Goal: Entertainment & Leisure: Browse casually

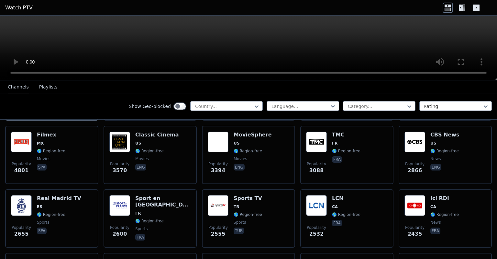
scroll to position [135, 0]
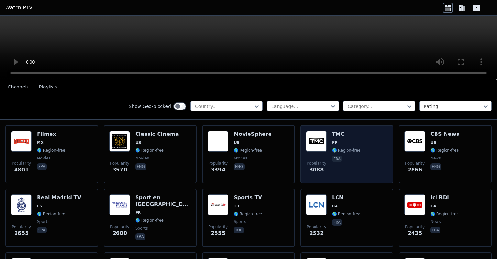
click at [344, 140] on div "TMC FR 🌎 Region-free fra" at bounding box center [346, 154] width 28 height 47
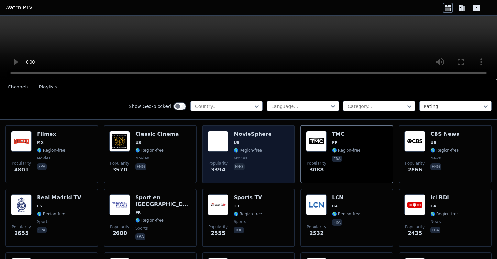
click at [244, 148] on span "🌎 Region-free" at bounding box center [248, 150] width 28 height 5
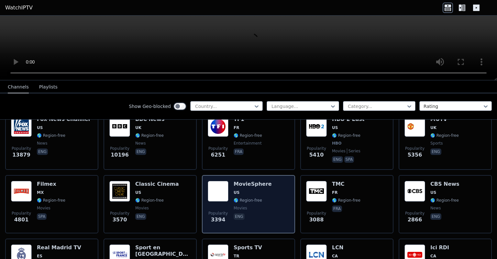
scroll to position [87, 0]
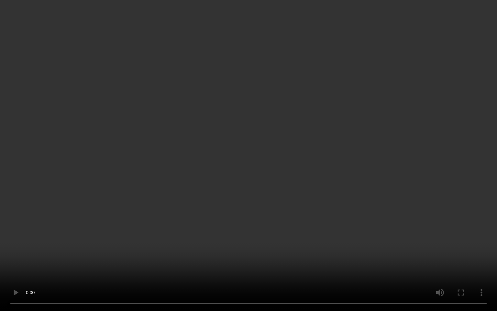
click at [457, 251] on video at bounding box center [248, 155] width 497 height 311
click at [348, 175] on video at bounding box center [248, 155] width 497 height 311
click at [398, 258] on video at bounding box center [248, 155] width 497 height 311
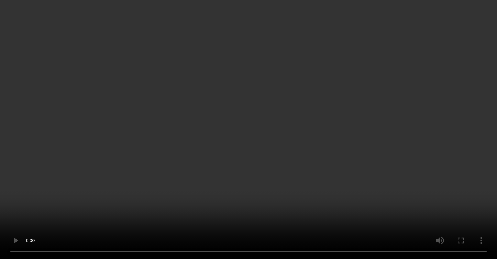
scroll to position [39, 0]
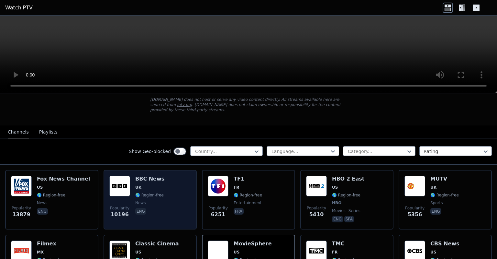
click at [130, 188] on div "Popularity 10196 BBC News UK 🌎 Region-free news eng" at bounding box center [150, 200] width 82 height 48
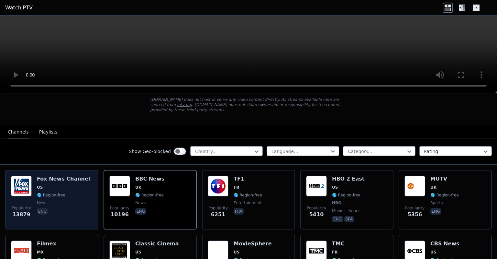
click at [47, 185] on span "US" at bounding box center [63, 187] width 53 height 5
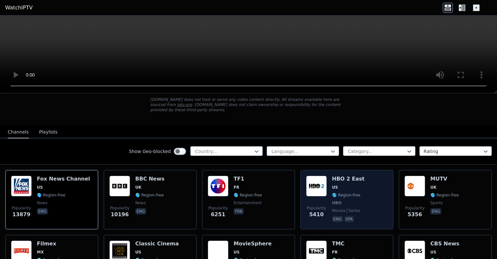
click at [347, 185] on span "US" at bounding box center [348, 187] width 32 height 5
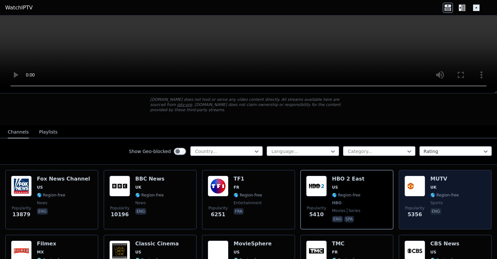
click at [415, 185] on img at bounding box center [415, 186] width 21 height 21
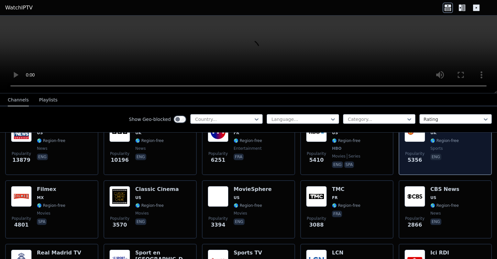
scroll to position [94, 0]
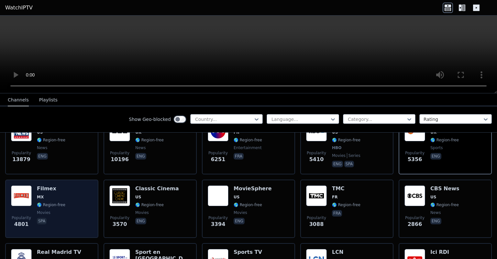
click at [67, 186] on div "Popularity 4801 Filmex MX 🌎 Region-free movies spa" at bounding box center [52, 208] width 82 height 47
click at [61, 202] on span "🌎 Region-free" at bounding box center [51, 204] width 28 height 5
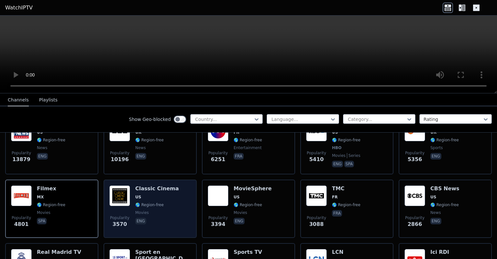
click at [166, 202] on span "🌎 Region-free" at bounding box center [157, 204] width 44 height 5
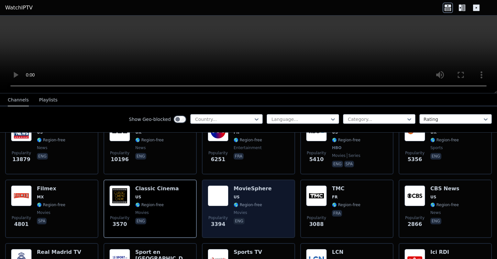
click at [248, 202] on span "🌎 Region-free" at bounding box center [248, 204] width 28 height 5
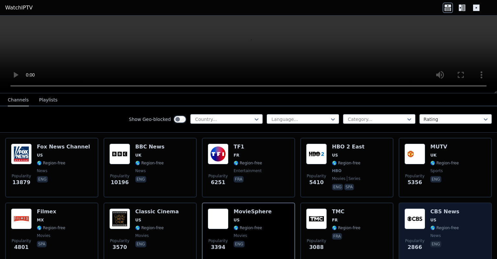
scroll to position [0, 0]
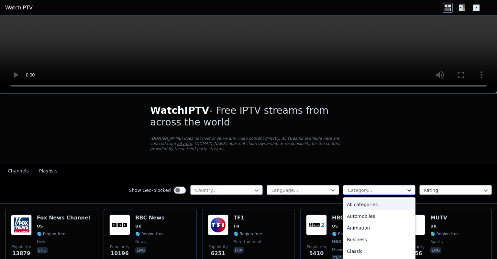
click at [406, 187] on icon at bounding box center [409, 190] width 6 height 6
click at [352, 203] on div "Cooking" at bounding box center [379, 208] width 73 height 12
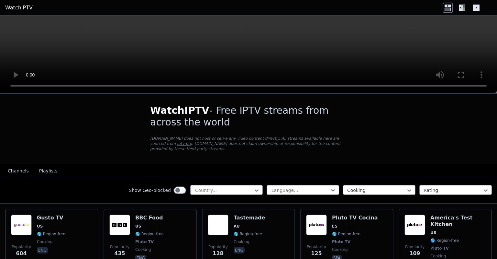
click at [475, 8] on icon at bounding box center [476, 8] width 6 height 6
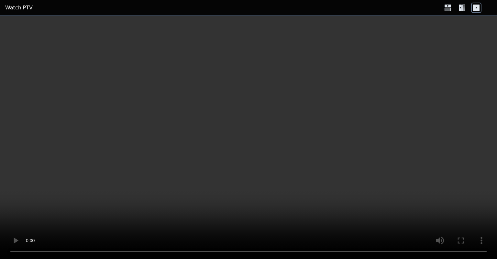
click at [460, 10] on icon at bounding box center [460, 8] width 3 height 6
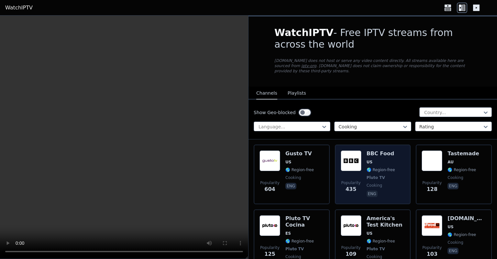
click at [376, 167] on span "🌎 Region-free" at bounding box center [381, 169] width 28 height 5
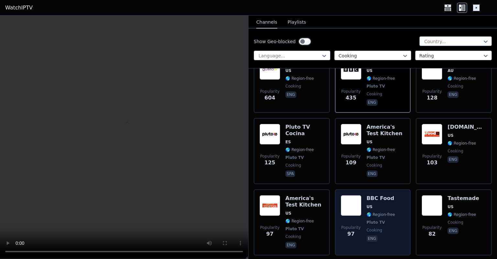
scroll to position [92, 0]
click at [376, 204] on span "US" at bounding box center [381, 206] width 28 height 5
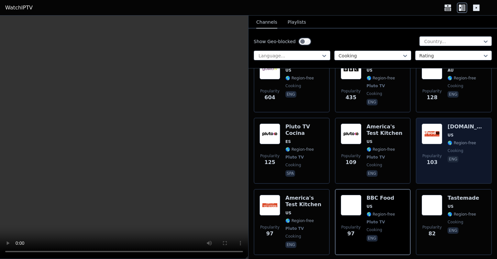
click at [434, 138] on div "Popularity 103" at bounding box center [432, 150] width 21 height 54
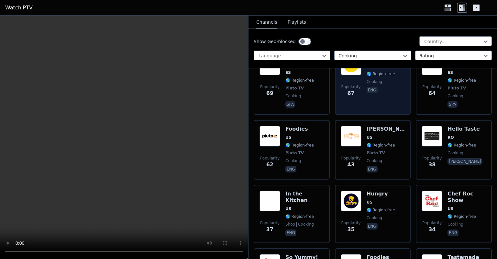
scroll to position [303, 0]
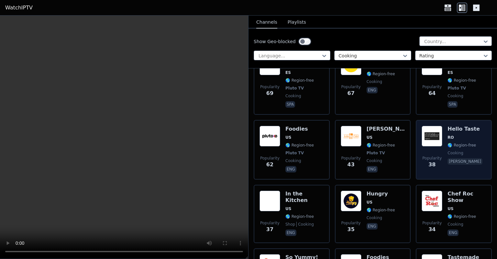
click at [427, 130] on img at bounding box center [432, 136] width 21 height 21
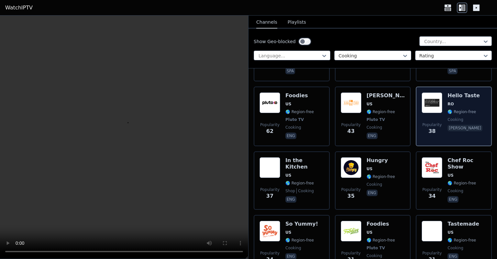
scroll to position [332, 0]
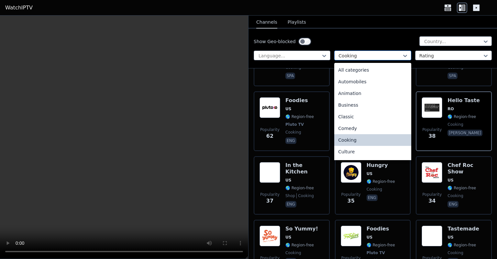
click at [395, 55] on div at bounding box center [370, 55] width 63 height 6
click at [365, 94] on div "Animation" at bounding box center [373, 93] width 77 height 12
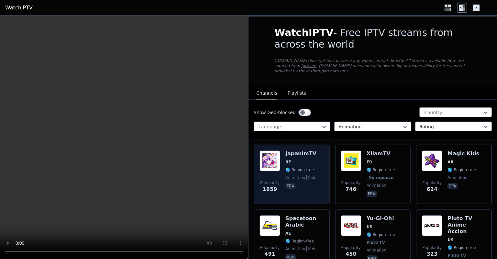
click at [302, 160] on div "JapanimTV BE 🌎 Region-free animation kids fra" at bounding box center [301, 174] width 31 height 48
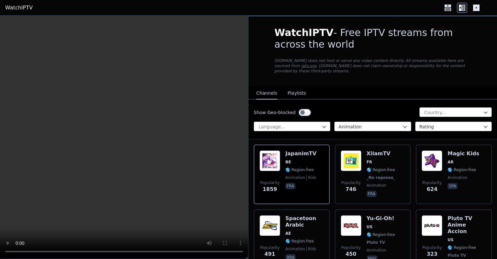
click at [73, 187] on video at bounding box center [124, 137] width 248 height 243
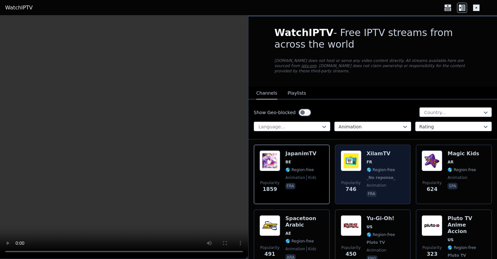
click at [374, 167] on span "🌎 Region-free" at bounding box center [381, 169] width 28 height 5
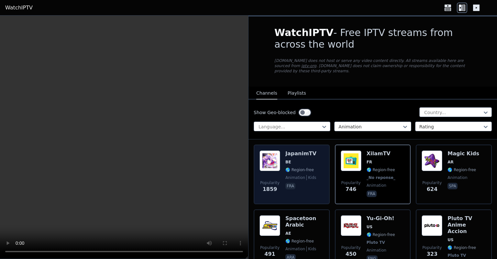
click at [292, 159] on div "JapanimTV BE 🌎 Region-free animation kids fra" at bounding box center [301, 174] width 31 height 48
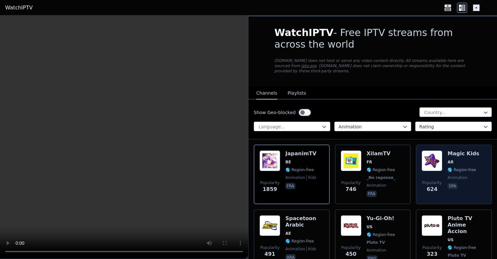
click at [442, 159] on div "Popularity 624 Magic Kids AR 🌎 Region-free animation spa" at bounding box center [454, 174] width 64 height 48
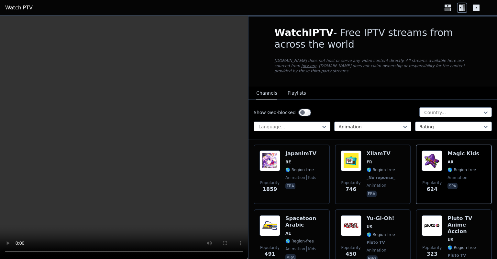
click at [107, 123] on video at bounding box center [124, 137] width 248 height 243
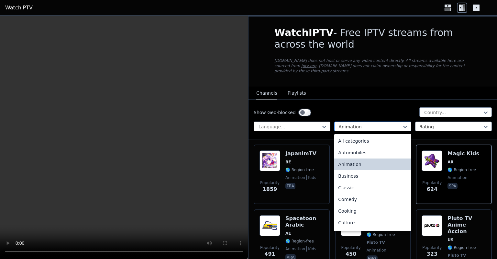
click at [354, 123] on div at bounding box center [370, 126] width 63 height 6
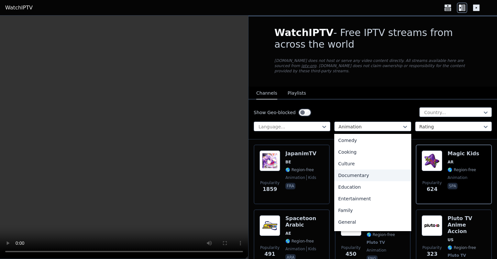
click at [355, 169] on div "Documentary" at bounding box center [373, 175] width 77 height 12
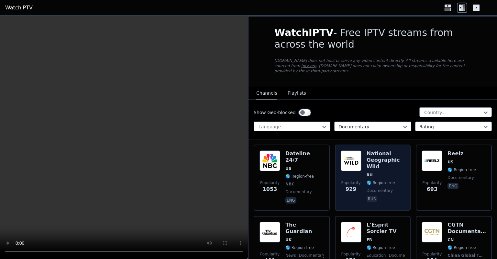
click at [378, 157] on h6 "National Geographic Wild" at bounding box center [386, 159] width 39 height 19
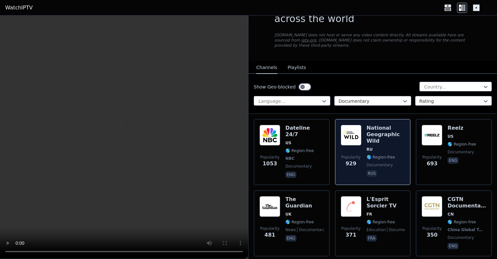
scroll to position [26, 0]
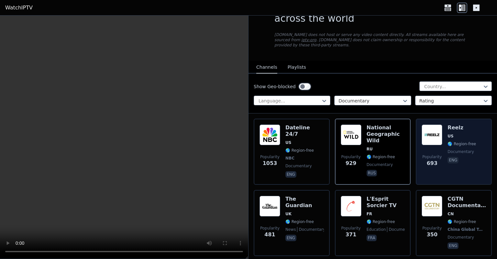
click at [427, 132] on img at bounding box center [432, 134] width 21 height 21
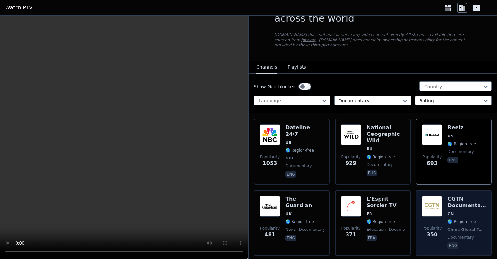
click at [434, 196] on img at bounding box center [432, 206] width 21 height 21
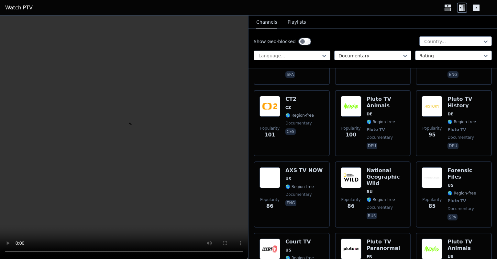
scroll to position [702, 0]
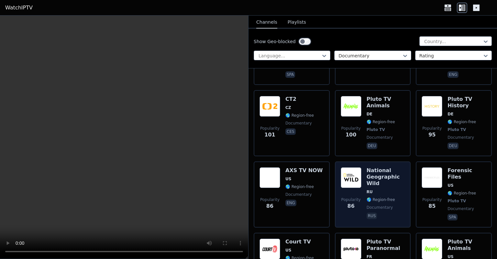
click at [372, 167] on h6 "National Geographic Wild" at bounding box center [386, 176] width 39 height 19
click at [370, 167] on h6 "National Geographic Wild" at bounding box center [386, 176] width 39 height 19
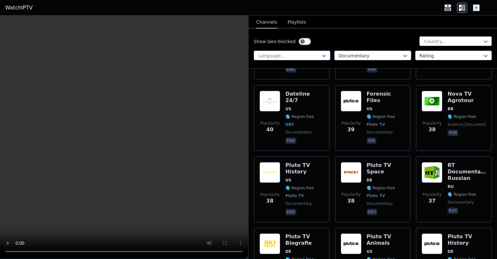
scroll to position [1284, 0]
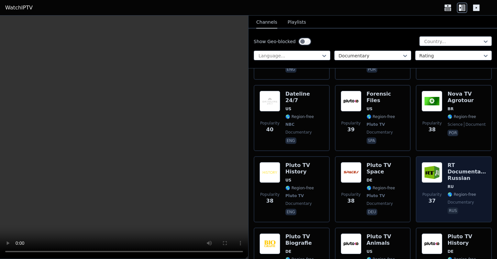
click at [435, 162] on img at bounding box center [432, 172] width 21 height 21
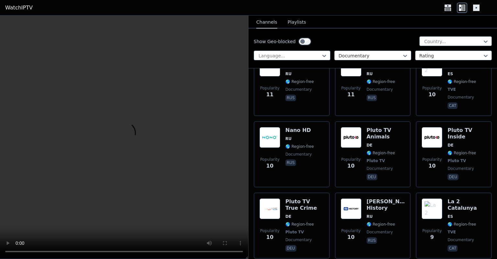
scroll to position [2684, 0]
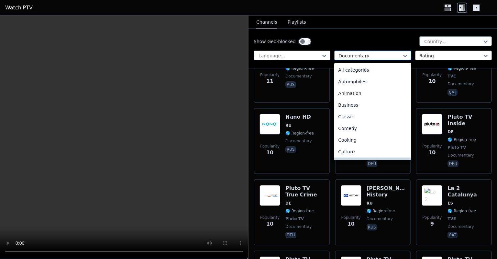
click at [369, 56] on div at bounding box center [370, 55] width 63 height 6
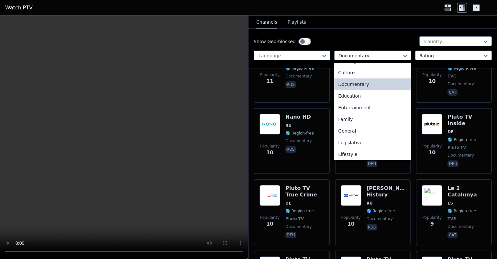
scroll to position [80, 0]
click at [362, 107] on div "Entertainment" at bounding box center [373, 107] width 77 height 12
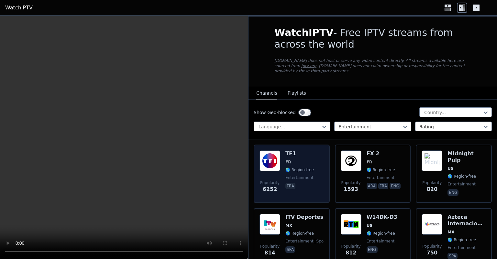
click at [284, 159] on div "Popularity 6252 TF1 FR 🌎 Region-free entertainment fra" at bounding box center [292, 173] width 64 height 47
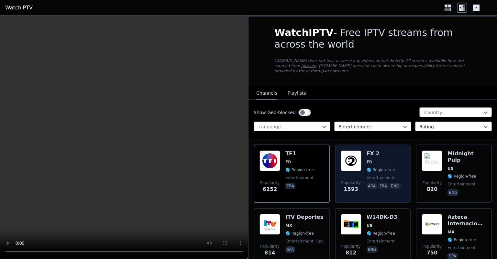
click at [362, 153] on div "Popularity 1593 FX 2 FR 🌎 Region-free entertainment ara fra eng" at bounding box center [373, 173] width 64 height 47
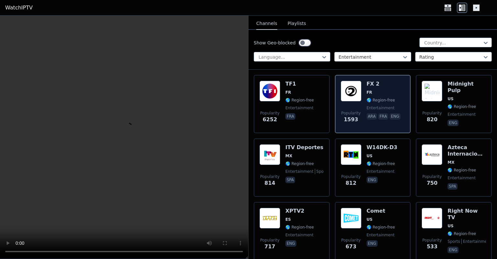
scroll to position [70, 0]
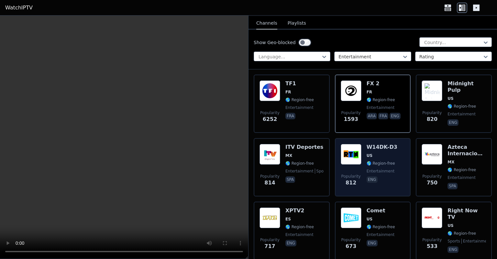
click at [346, 154] on img at bounding box center [351, 154] width 21 height 21
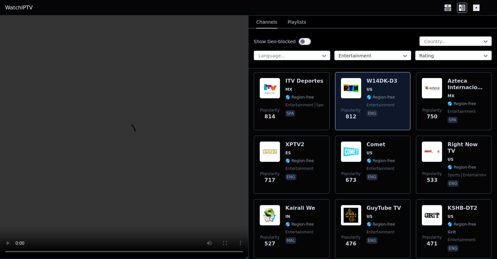
scroll to position [137, 0]
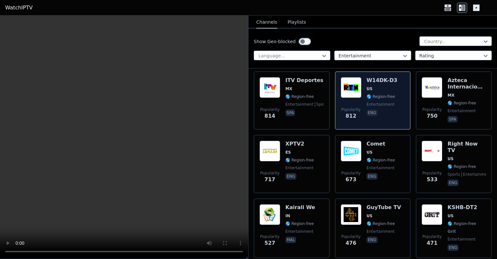
click at [346, 154] on img at bounding box center [351, 151] width 21 height 21
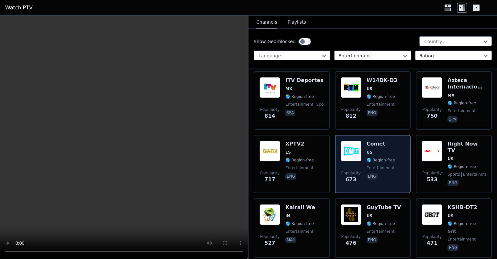
click at [357, 156] on div "Popularity 673" at bounding box center [351, 164] width 21 height 47
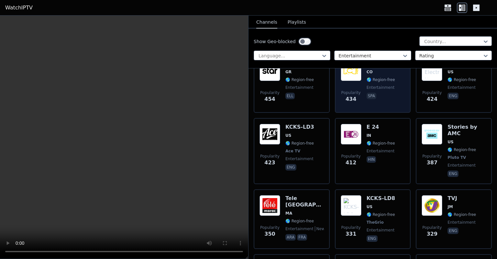
scroll to position [346, 0]
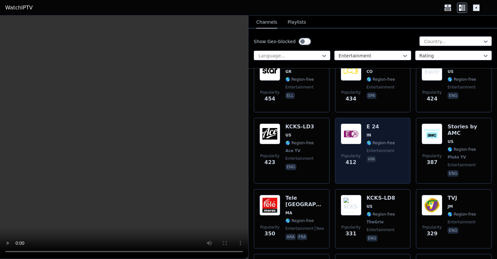
click at [347, 125] on img at bounding box center [351, 133] width 21 height 21
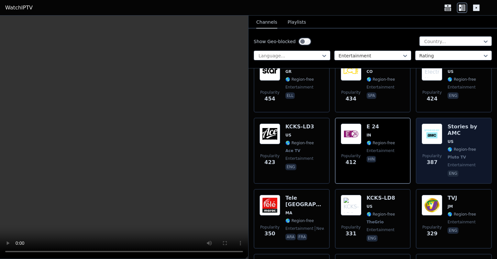
click at [430, 128] on img at bounding box center [432, 133] width 21 height 21
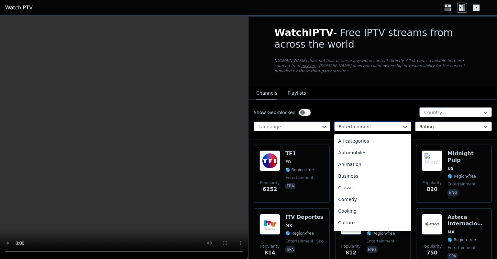
scroll to position [36, 0]
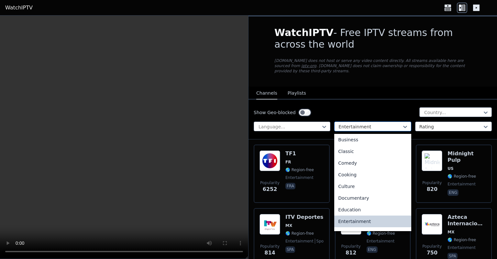
click at [373, 121] on div "Entertainment" at bounding box center [373, 126] width 77 height 10
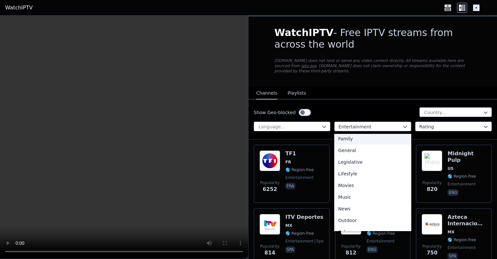
scroll to position [131, 0]
click at [344, 191] on div "Music" at bounding box center [373, 197] width 77 height 12
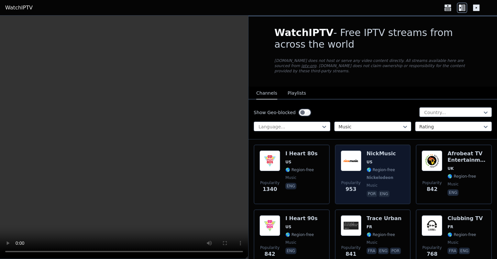
click at [346, 161] on img at bounding box center [351, 160] width 21 height 21
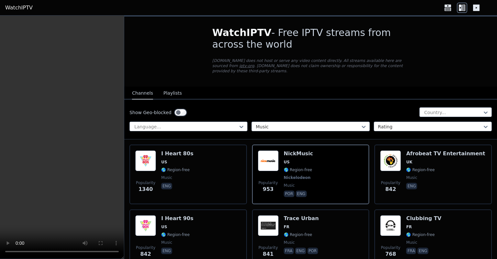
click at [443, 7] on header "WatchIPTV" at bounding box center [248, 8] width 497 height 16
click at [449, 7] on icon at bounding box center [448, 8] width 10 height 10
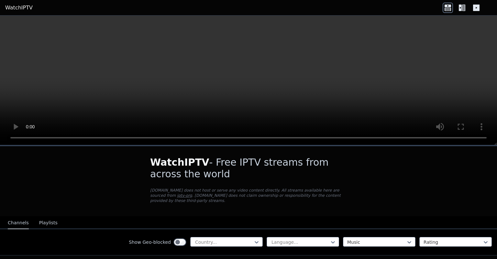
click at [460, 8] on icon at bounding box center [460, 8] width 3 height 6
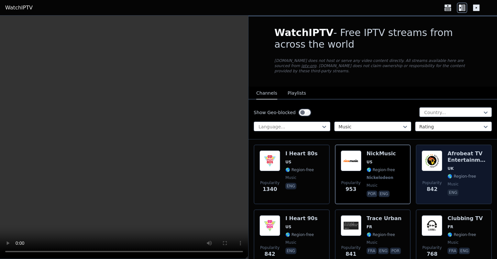
click at [456, 158] on div "Afrobeat TV Entertainment UK 🌎 Region-free music eng" at bounding box center [467, 174] width 39 height 48
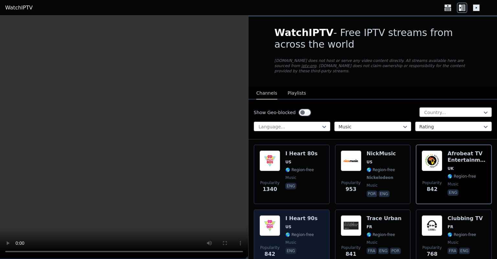
click at [289, 224] on span "US" at bounding box center [289, 226] width 6 height 5
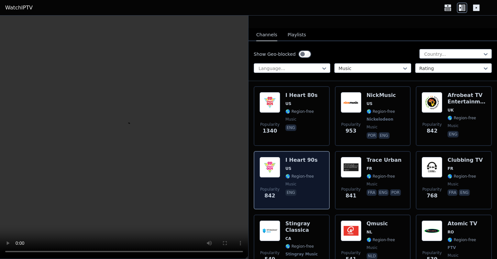
scroll to position [59, 0]
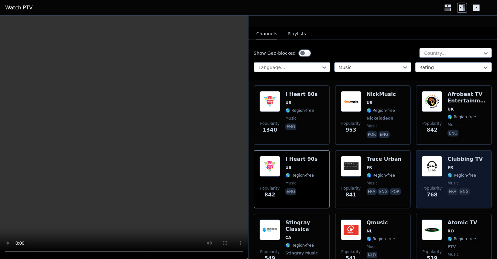
click at [428, 162] on img at bounding box center [432, 166] width 21 height 21
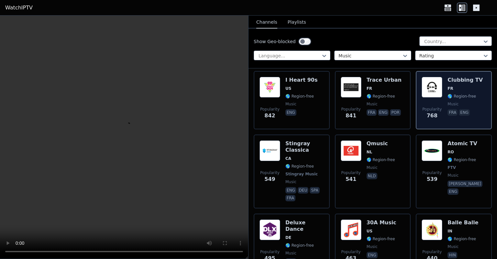
scroll to position [139, 0]
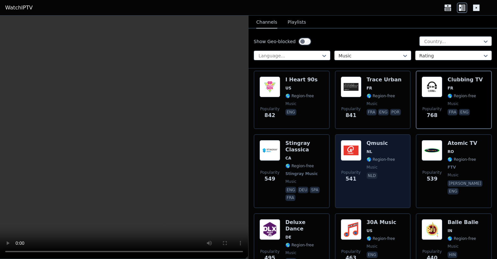
click at [359, 143] on img at bounding box center [351, 150] width 21 height 21
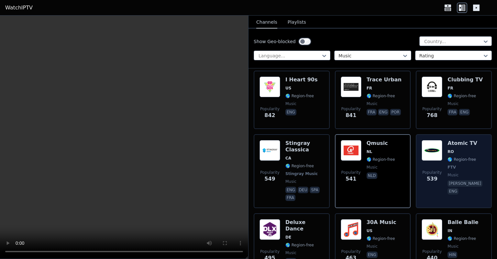
click at [451, 157] on span "🌎 Region-free" at bounding box center [462, 159] width 28 height 5
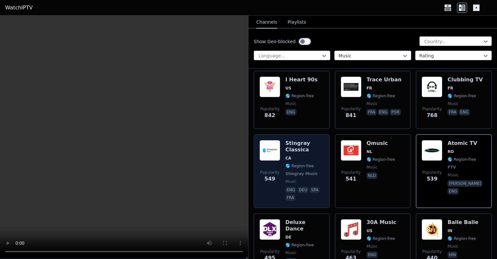
click at [286, 141] on h6 "Stingray Classica" at bounding box center [305, 146] width 39 height 13
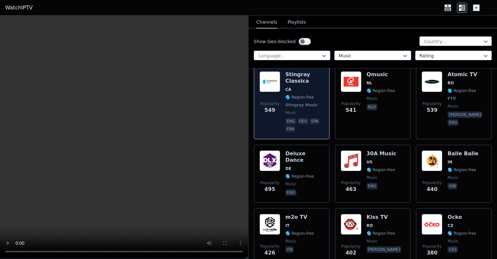
scroll to position [208, 0]
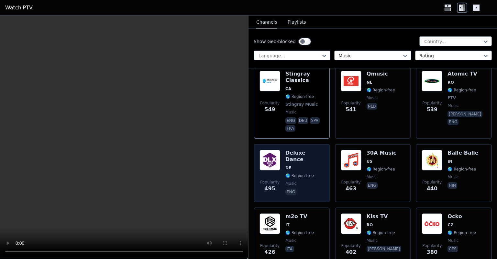
click at [305, 158] on div "Deluxe Dance DE 🌎 Region-free music eng" at bounding box center [305, 173] width 39 height 47
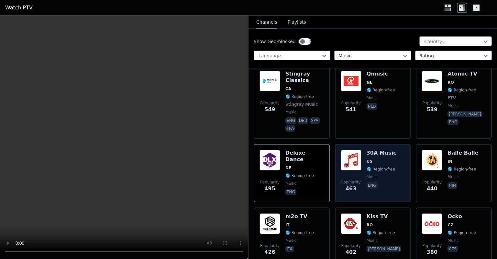
click at [375, 159] on span "US" at bounding box center [382, 161] width 30 height 5
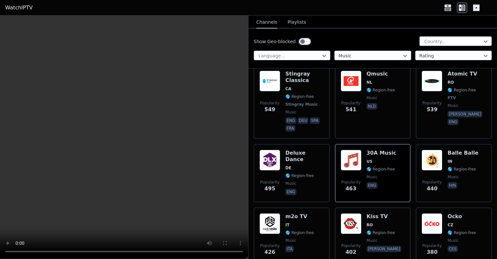
click at [108, 135] on video at bounding box center [124, 137] width 248 height 243
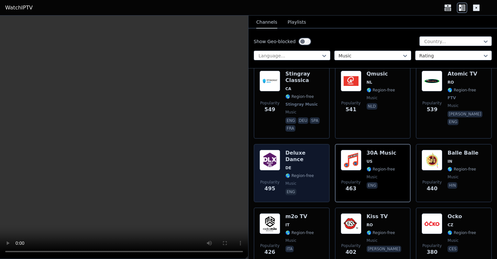
click at [303, 173] on span "🌎 Region-free" at bounding box center [300, 175] width 28 height 5
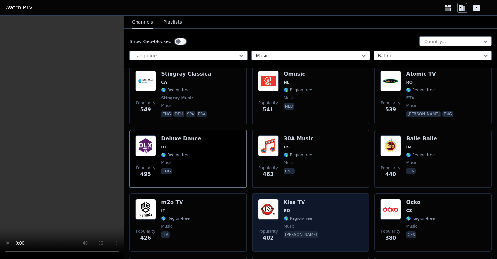
click at [316, 213] on div "Popularity 402 Kiss TV RO 🌎 Region-free music [PERSON_NAME]" at bounding box center [311, 222] width 106 height 47
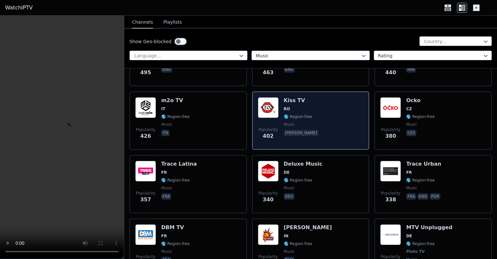
scroll to position [309, 0]
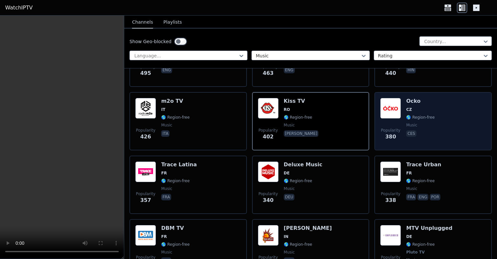
click at [417, 115] on span "🌎 Region-free" at bounding box center [420, 117] width 28 height 5
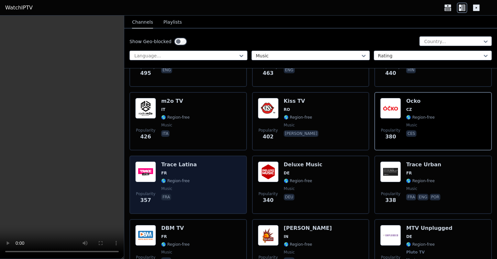
click at [187, 168] on div "Trace Latina FR 🌎 Region-free music fra" at bounding box center [179, 184] width 36 height 47
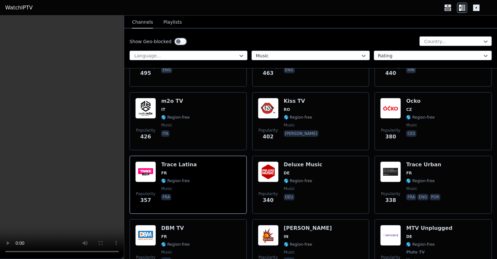
click at [475, 10] on icon at bounding box center [476, 8] width 6 height 6
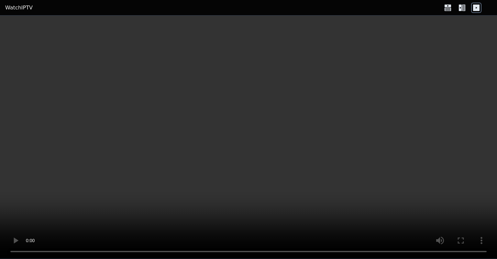
click at [463, 10] on icon at bounding box center [462, 8] width 10 height 10
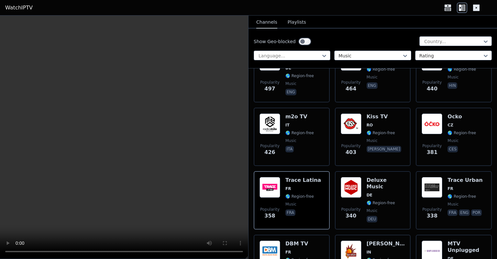
scroll to position [310, 0]
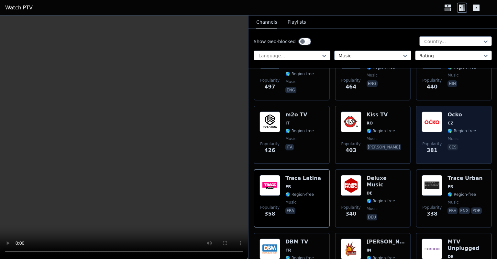
click at [432, 124] on img at bounding box center [432, 121] width 21 height 21
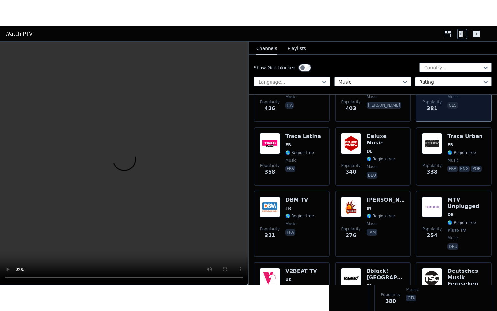
scroll to position [378, 0]
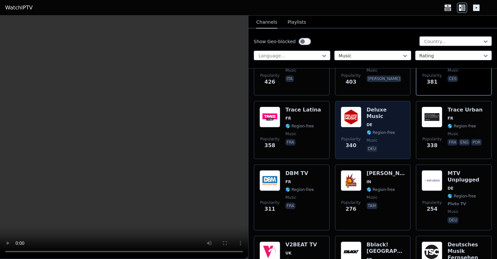
click at [375, 122] on span "DE" at bounding box center [386, 124] width 39 height 5
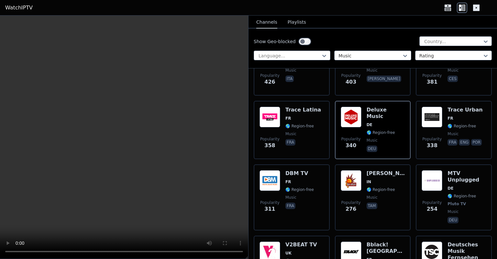
scroll to position [364, 0]
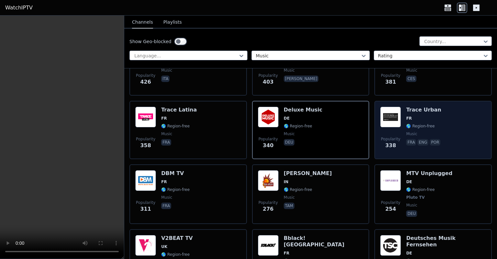
click at [390, 111] on img at bounding box center [391, 117] width 21 height 21
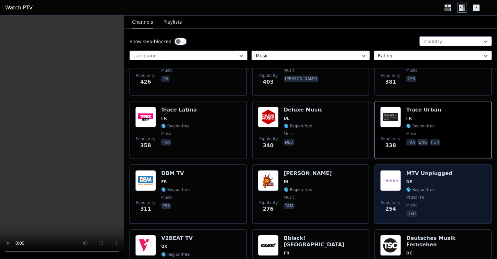
click at [415, 179] on span "DE" at bounding box center [429, 181] width 46 height 5
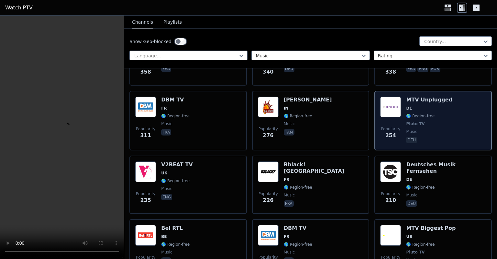
scroll to position [438, 0]
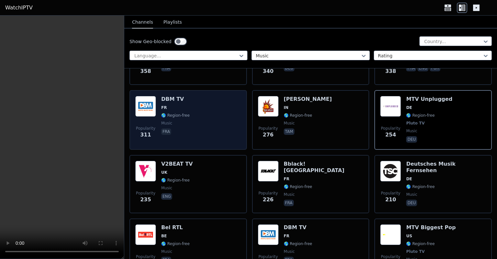
click at [187, 110] on div "Popularity 311 DBM TV FR 🌎 Region-free music fra" at bounding box center [188, 120] width 106 height 48
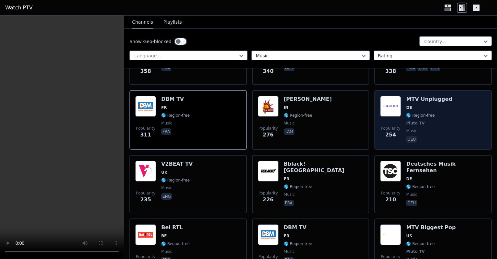
click at [413, 113] on span "🌎 Region-free" at bounding box center [420, 115] width 28 height 5
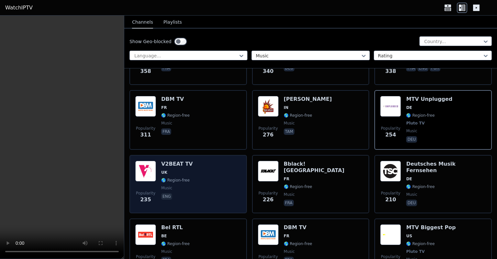
click at [179, 168] on div "V2BEAT TV UK 🌎 Region-free music eng" at bounding box center [177, 184] width 32 height 47
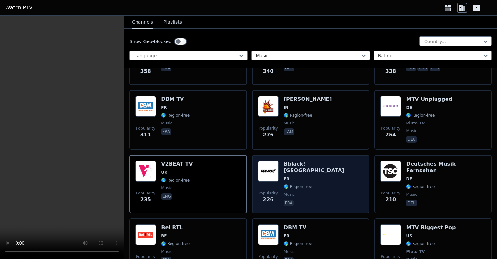
click at [306, 176] on span "FR" at bounding box center [324, 178] width 80 height 5
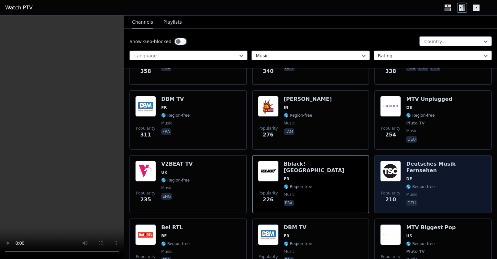
click at [400, 161] on div "Popularity 210 Deutsches Musik Fernsehen DE 🌎 Region-free music deu" at bounding box center [434, 184] width 106 height 47
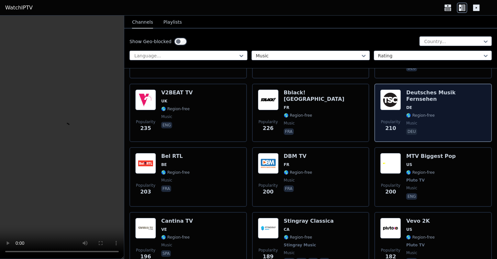
scroll to position [510, 0]
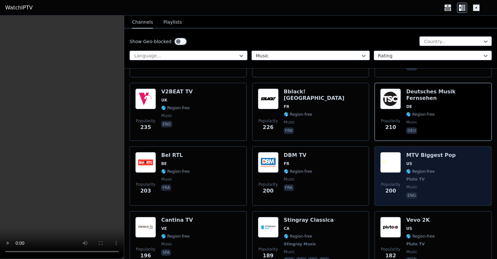
click at [384, 154] on img at bounding box center [391, 162] width 21 height 21
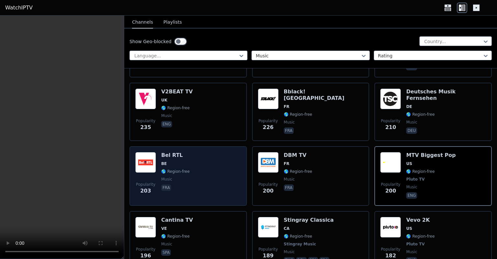
click at [217, 158] on div "Popularity 203 Bel RTL BE 🌎 Region-free music fra" at bounding box center [188, 176] width 106 height 48
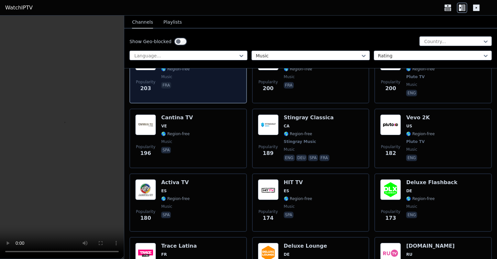
scroll to position [613, 0]
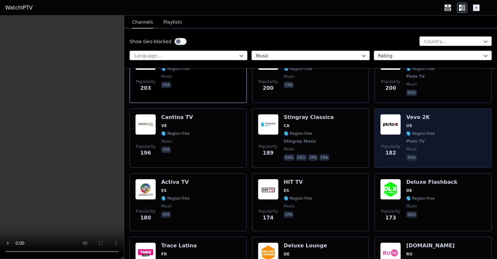
click at [387, 118] on img at bounding box center [391, 124] width 21 height 21
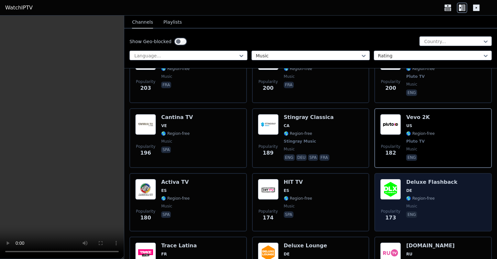
click at [397, 182] on img at bounding box center [391, 189] width 21 height 21
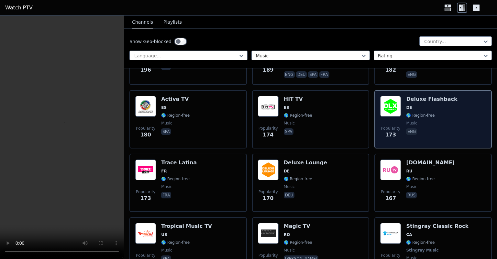
scroll to position [698, 0]
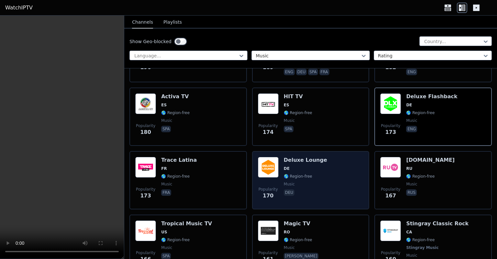
click at [303, 157] on div "Deluxe Lounge DE 🌎 Region-free music deu" at bounding box center [305, 180] width 43 height 47
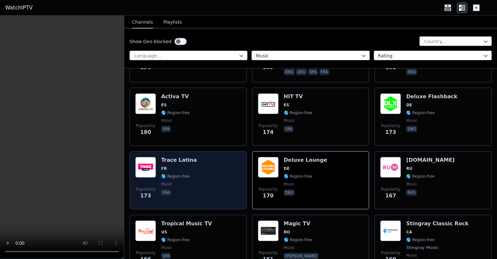
click at [153, 157] on img at bounding box center [145, 167] width 21 height 21
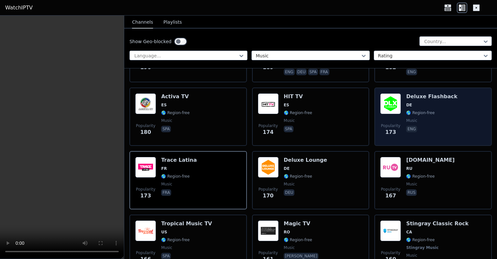
click at [410, 102] on span "DE" at bounding box center [431, 104] width 51 height 5
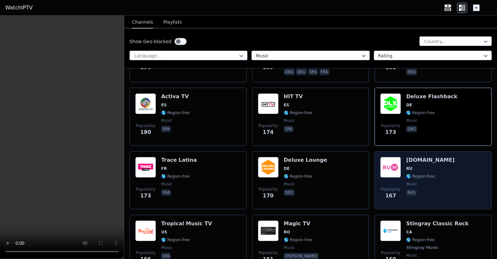
click at [384, 157] on img at bounding box center [391, 167] width 21 height 21
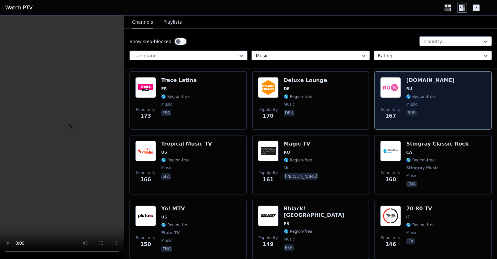
scroll to position [778, 0]
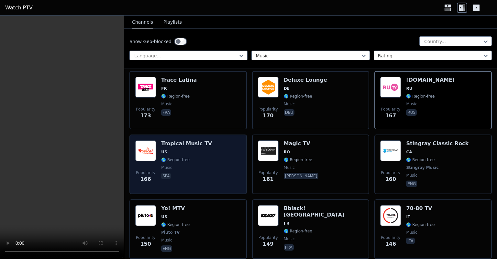
click at [192, 149] on span "US" at bounding box center [186, 151] width 51 height 5
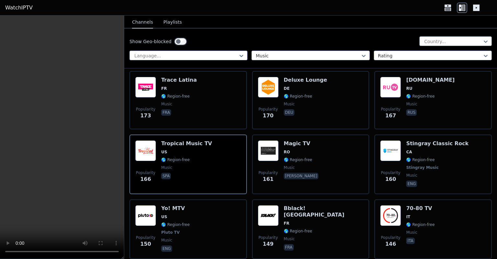
click at [60, 137] on video at bounding box center [62, 137] width 124 height 243
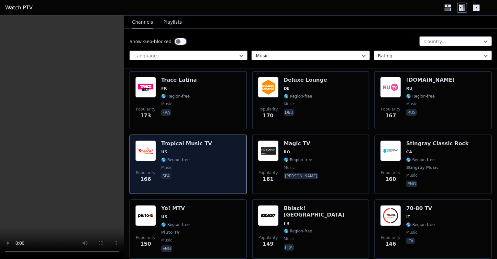
click at [186, 157] on span "🌎 Region-free" at bounding box center [175, 159] width 28 height 5
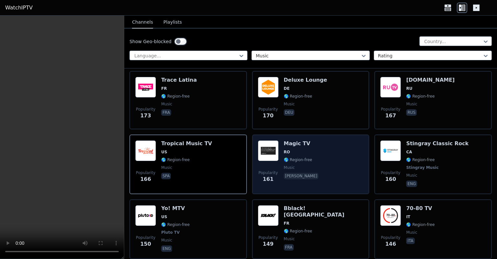
click at [272, 146] on img at bounding box center [268, 150] width 21 height 21
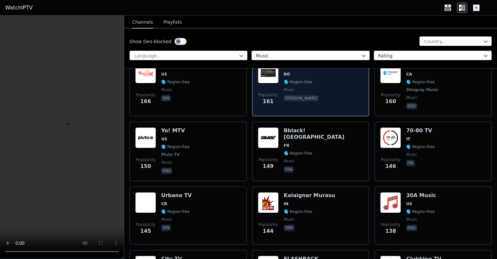
scroll to position [865, 0]
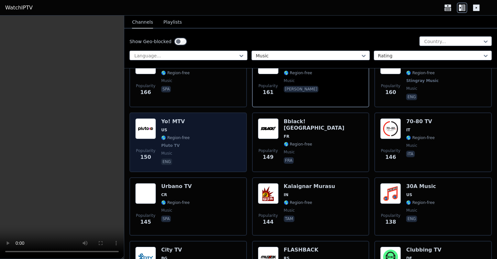
click at [173, 118] on div "Yo! MTV US 🌎 Region-free Pluto TV music eng" at bounding box center [175, 142] width 28 height 48
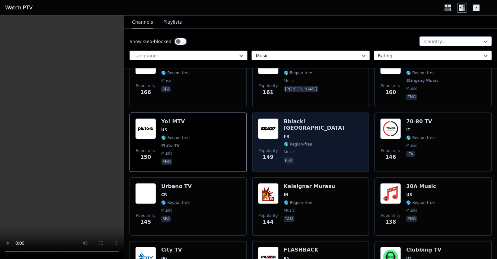
click at [273, 132] on div "Popularity 149" at bounding box center [268, 142] width 21 height 48
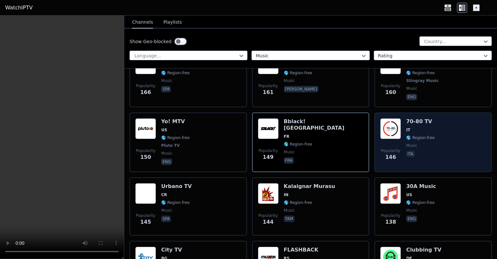
click at [394, 128] on img at bounding box center [391, 128] width 21 height 21
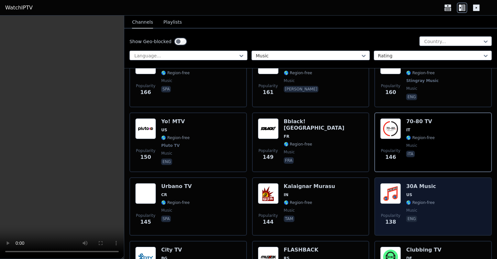
click at [391, 183] on img at bounding box center [391, 193] width 21 height 21
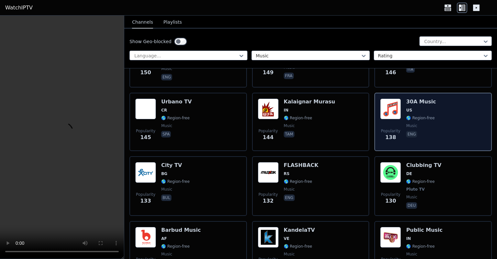
scroll to position [949, 0]
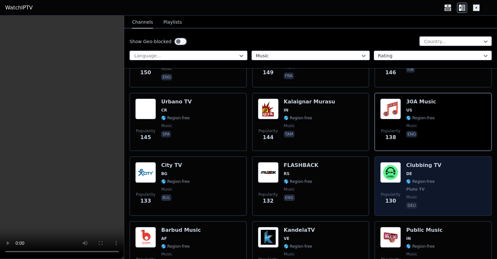
click at [383, 162] on img at bounding box center [391, 172] width 21 height 21
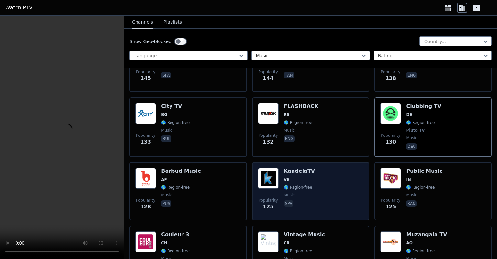
scroll to position [1009, 0]
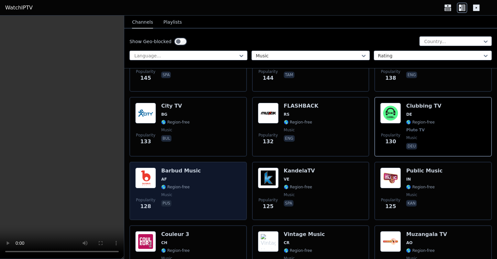
click at [193, 167] on div "Barbud Music AF 🌎 Region-free music pus" at bounding box center [181, 190] width 40 height 47
click at [194, 170] on div "Popularity 128 Barbud Music AF 🌎 Region-free music pus" at bounding box center [188, 190] width 106 height 47
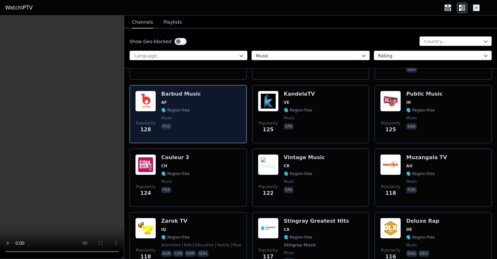
scroll to position [1086, 0]
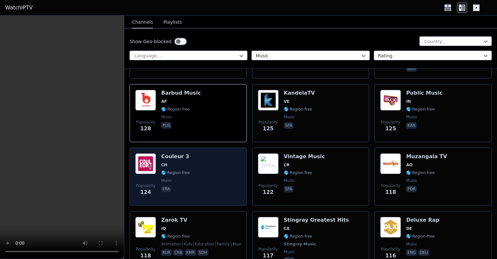
click at [185, 153] on h6 "Couleur 3" at bounding box center [175, 156] width 28 height 6
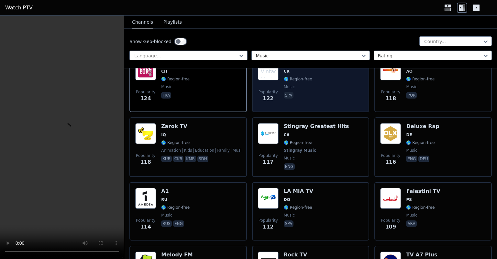
scroll to position [1181, 0]
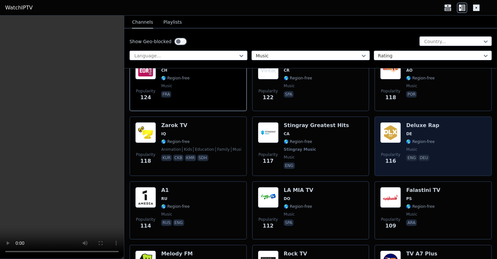
click at [387, 123] on img at bounding box center [391, 132] width 21 height 21
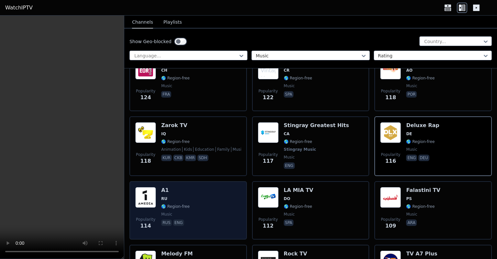
click at [141, 187] on img at bounding box center [145, 197] width 21 height 21
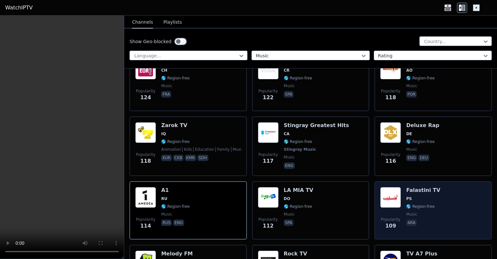
click at [395, 187] on img at bounding box center [391, 197] width 21 height 21
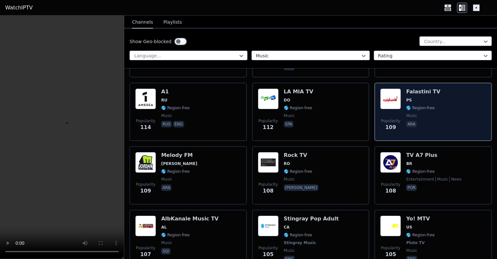
scroll to position [1280, 0]
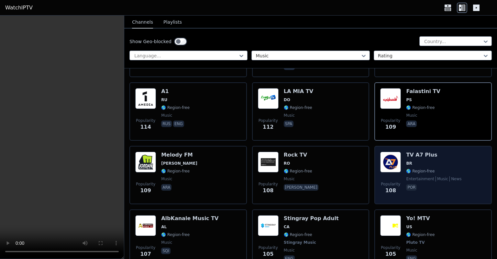
click at [383, 152] on img at bounding box center [391, 162] width 21 height 21
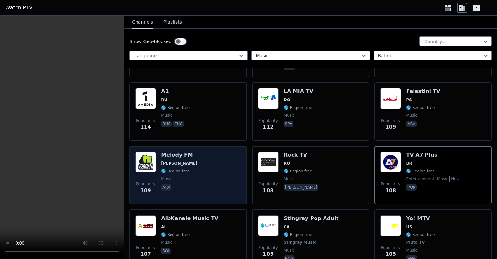
click at [168, 152] on h6 "Melody FM" at bounding box center [179, 155] width 36 height 6
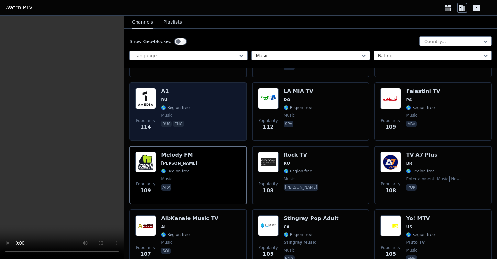
click at [148, 89] on img at bounding box center [145, 98] width 21 height 21
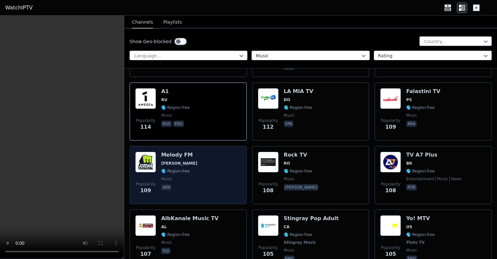
click at [181, 152] on div "Melody FM JO 🌎 Region-free music ara" at bounding box center [179, 175] width 36 height 47
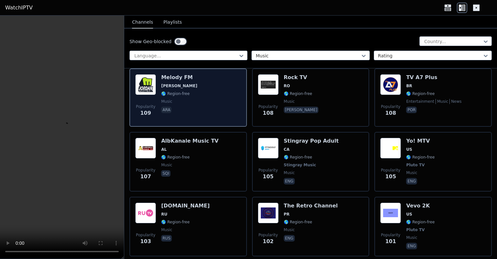
scroll to position [1358, 0]
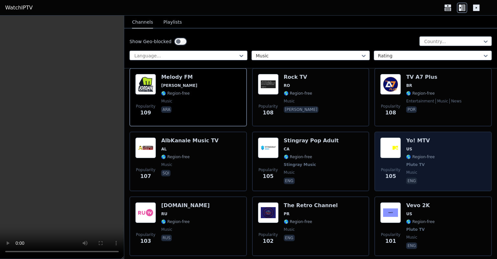
click at [386, 137] on img at bounding box center [391, 147] width 21 height 21
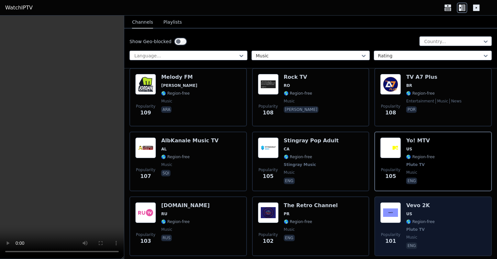
click at [388, 210] on img at bounding box center [391, 212] width 21 height 21
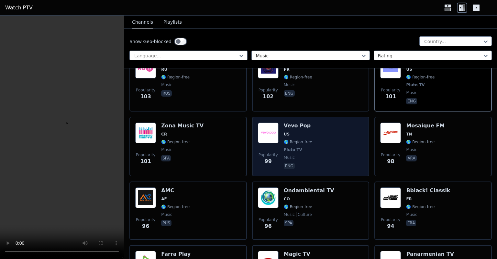
scroll to position [1506, 0]
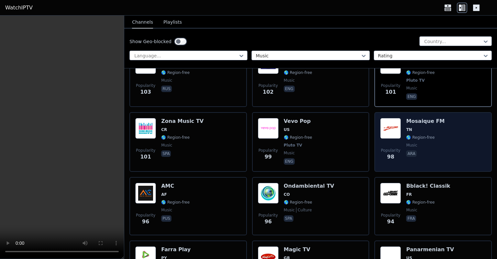
click at [384, 123] on img at bounding box center [391, 128] width 21 height 21
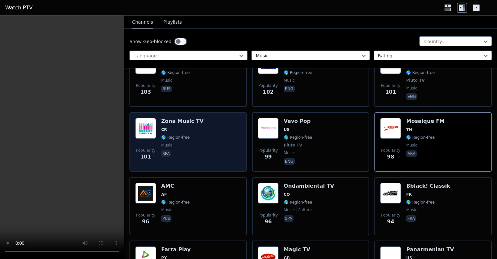
click at [204, 118] on div "Popularity 101 Zona Music TV CR 🌎 Region-free music spa" at bounding box center [188, 142] width 106 height 48
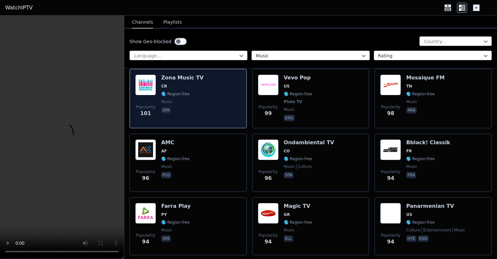
scroll to position [1551, 0]
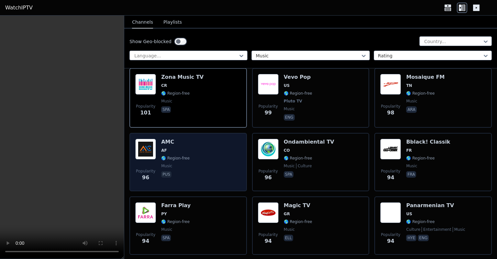
click at [205, 139] on div "Popularity 96 AMC AF 🌎 Region-free music pus" at bounding box center [188, 162] width 106 height 47
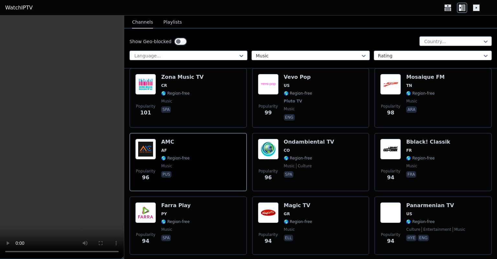
click at [67, 143] on video at bounding box center [62, 137] width 124 height 243
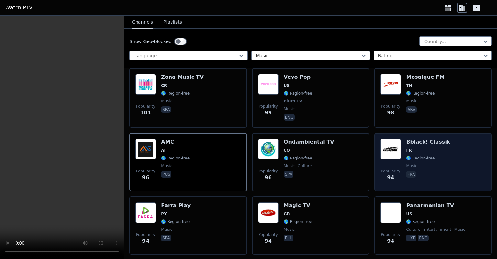
click at [391, 145] on img at bounding box center [391, 149] width 21 height 21
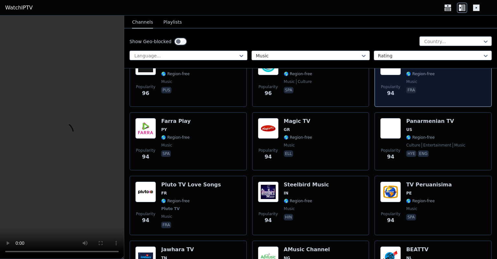
scroll to position [1635, 0]
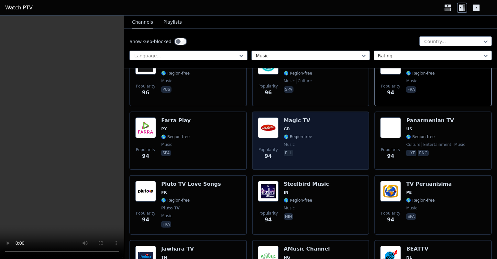
click at [294, 126] on span "GR" at bounding box center [298, 128] width 28 height 5
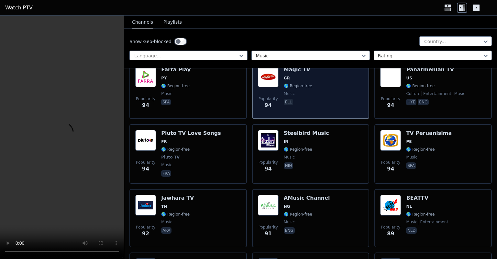
scroll to position [1687, 0]
click at [295, 130] on div "Steelbird Music IN 🌎 Region-free music hin" at bounding box center [306, 154] width 45 height 48
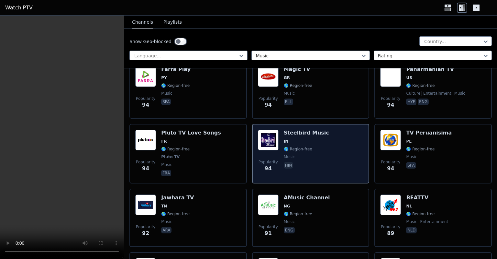
click at [295, 130] on div "Steelbird Music IN 🌎 Region-free music hin" at bounding box center [306, 154] width 45 height 48
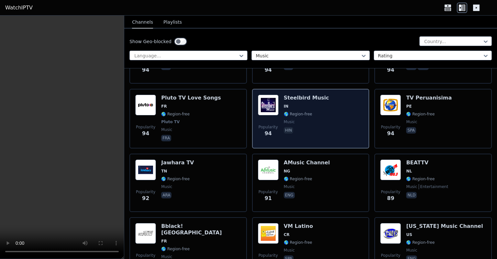
scroll to position [1727, 0]
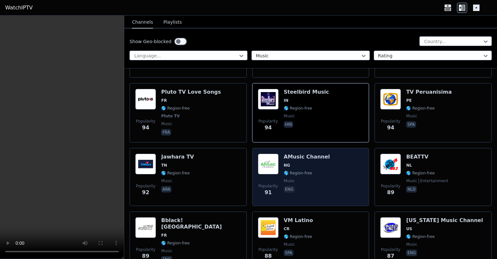
click at [310, 163] on span "NG" at bounding box center [307, 165] width 46 height 5
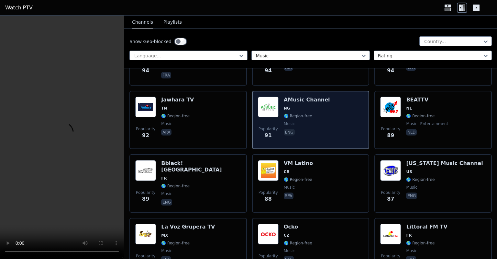
scroll to position [1785, 0]
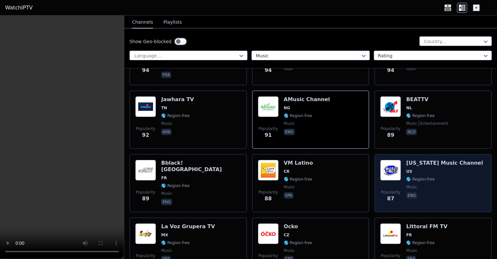
click at [420, 169] on span "US" at bounding box center [444, 171] width 77 height 5
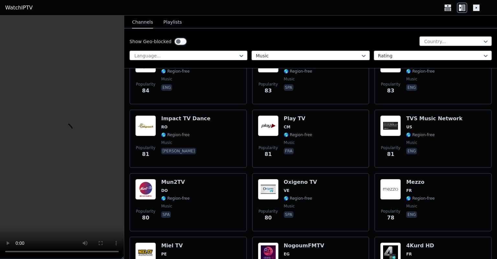
scroll to position [2022, 0]
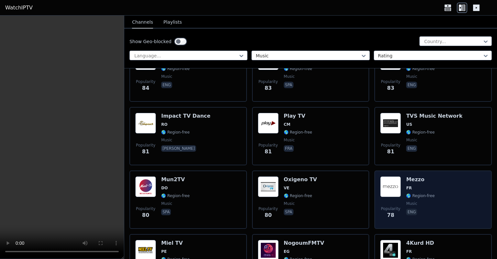
click at [388, 176] on img at bounding box center [391, 186] width 21 height 21
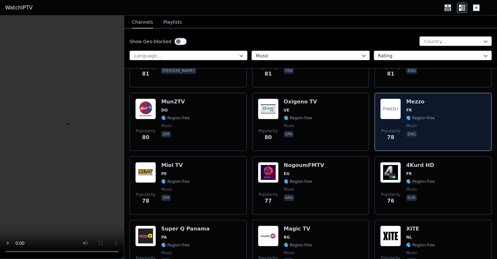
scroll to position [2102, 0]
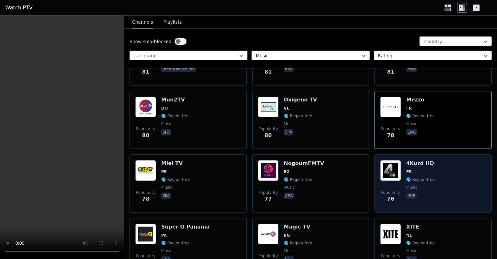
click at [388, 169] on div "Popularity 76" at bounding box center [391, 183] width 21 height 47
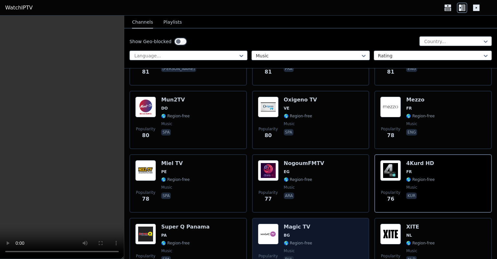
click at [295, 233] on span "BG" at bounding box center [298, 235] width 28 height 5
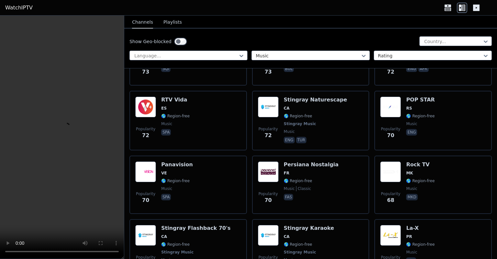
scroll to position [2356, 0]
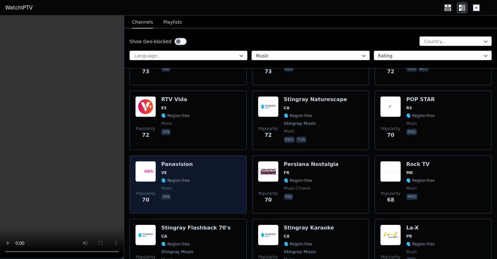
click at [172, 170] on span "VE" at bounding box center [177, 172] width 32 height 5
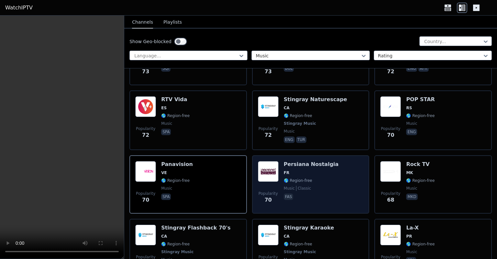
click at [267, 161] on img at bounding box center [268, 171] width 21 height 21
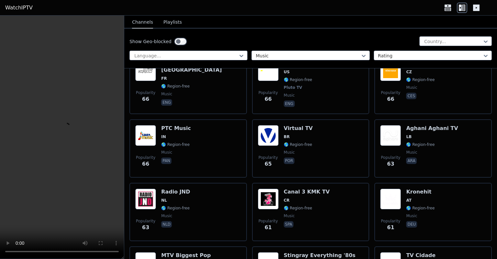
scroll to position [2649, 0]
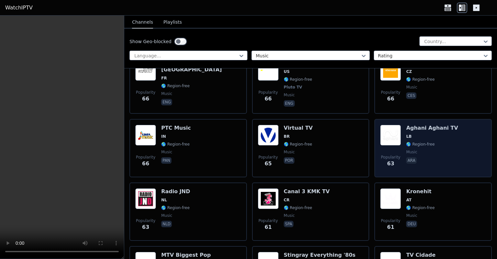
click at [394, 125] on img at bounding box center [391, 135] width 21 height 21
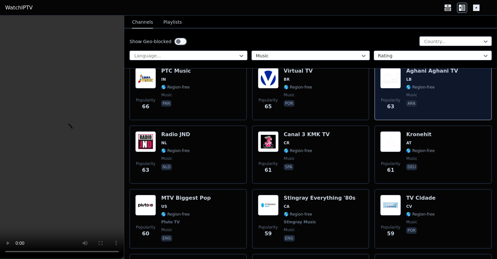
scroll to position [2706, 0]
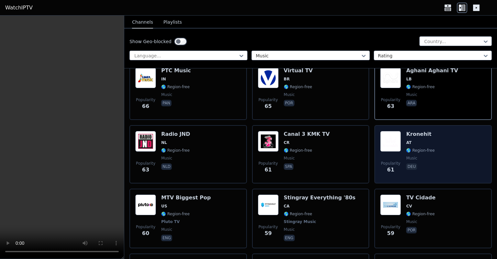
click at [394, 131] on img at bounding box center [391, 141] width 21 height 21
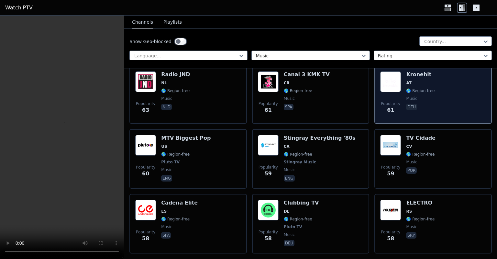
scroll to position [2767, 0]
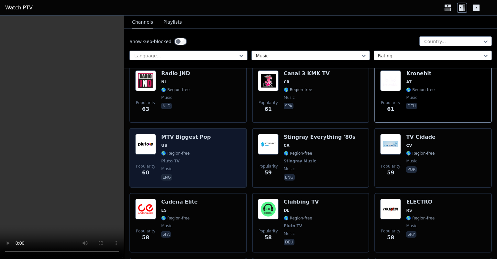
click at [188, 151] on span "🌎 Region-free" at bounding box center [186, 153] width 50 height 5
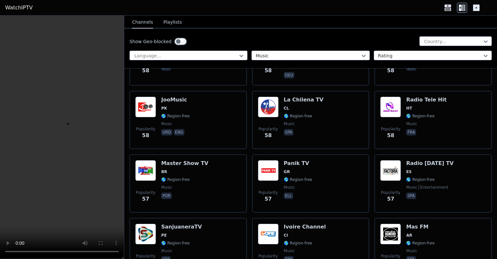
scroll to position [2934, 0]
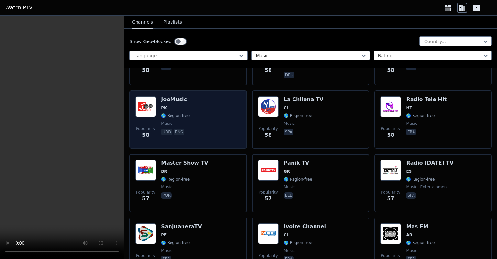
click at [152, 97] on img at bounding box center [145, 106] width 21 height 21
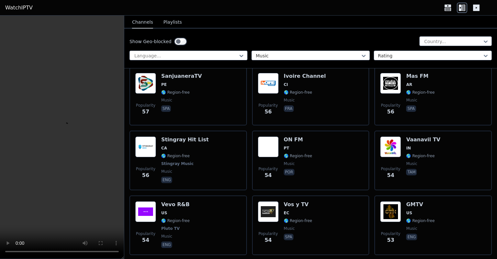
scroll to position [3085, 0]
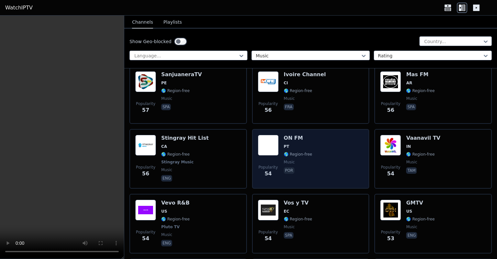
click at [312, 140] on div "Popularity 54 ON FM PT 🌎 Region-free music por" at bounding box center [311, 159] width 106 height 48
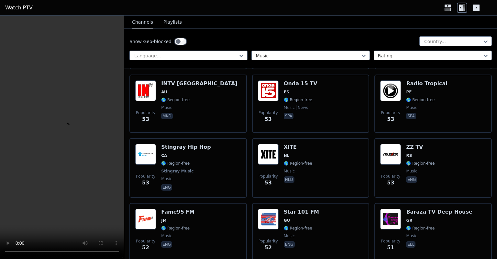
scroll to position [3269, 0]
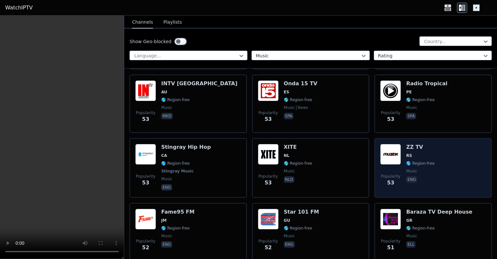
click at [386, 144] on img at bounding box center [391, 154] width 21 height 21
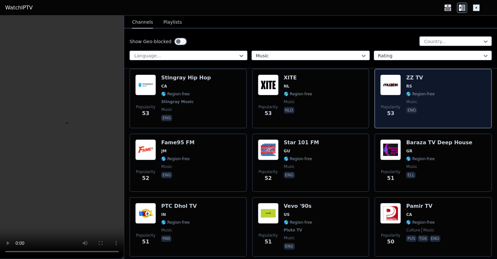
scroll to position [3341, 0]
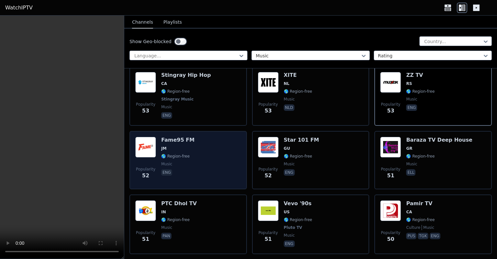
click at [182, 137] on div "Fame95 FM JM 🌎 Region-free music eng" at bounding box center [177, 160] width 33 height 47
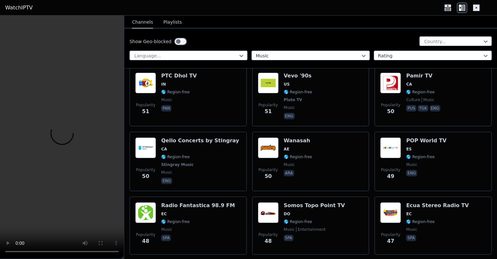
scroll to position [3470, 0]
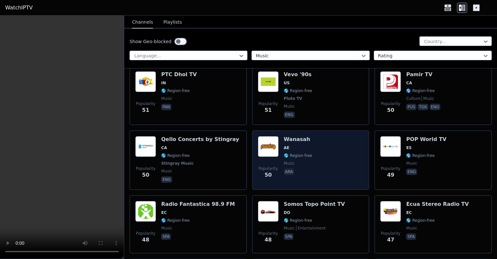
click at [267, 136] on img at bounding box center [268, 146] width 21 height 21
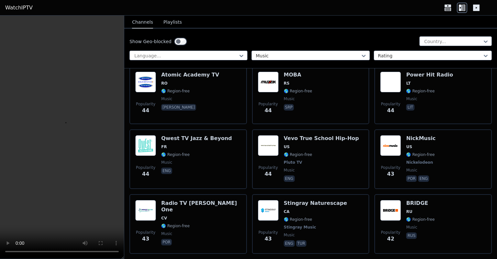
scroll to position [3858, 0]
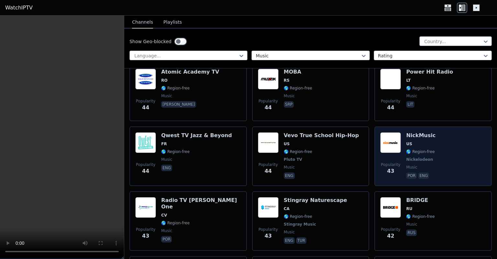
click at [390, 132] on img at bounding box center [391, 142] width 21 height 21
click at [388, 132] on img at bounding box center [391, 142] width 21 height 21
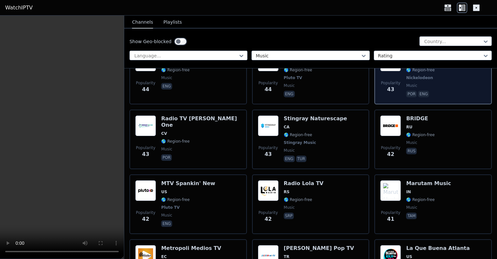
scroll to position [3940, 0]
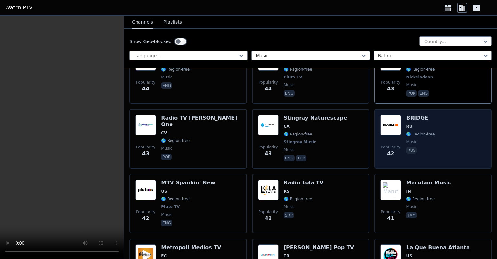
click at [387, 115] on img at bounding box center [391, 125] width 21 height 21
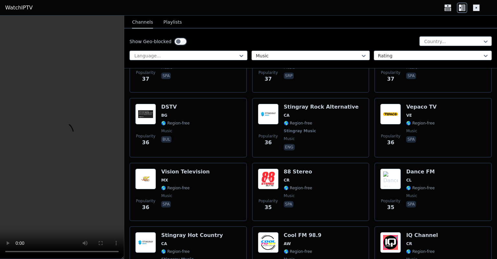
scroll to position [4346, 0]
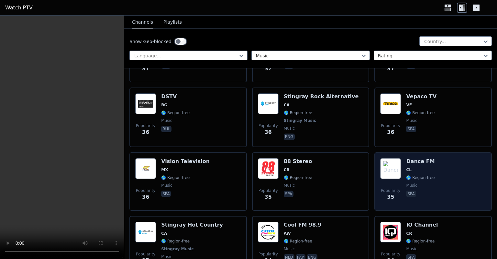
click at [381, 158] on img at bounding box center [391, 168] width 21 height 21
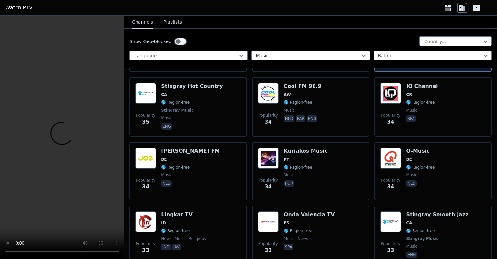
scroll to position [4484, 0]
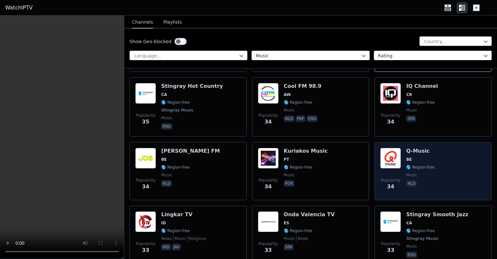
click at [385, 148] on img at bounding box center [391, 158] width 21 height 21
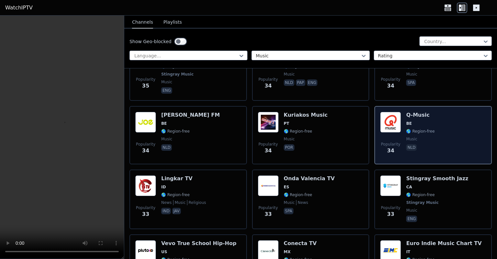
scroll to position [4521, 0]
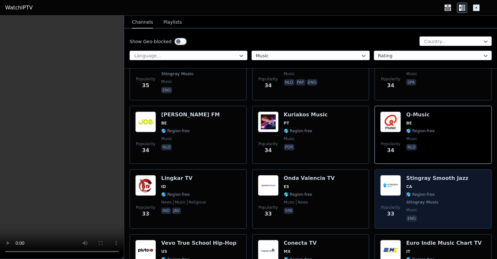
click at [386, 175] on img at bounding box center [391, 185] width 21 height 21
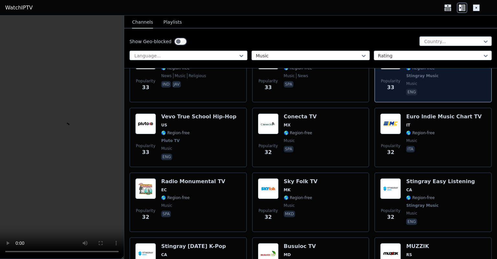
scroll to position [4670, 0]
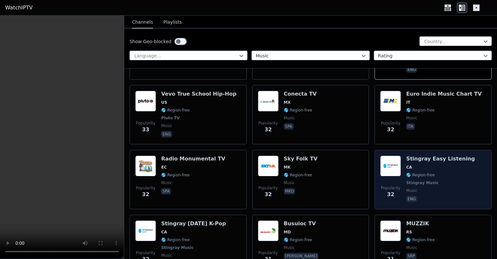
click at [389, 155] on img at bounding box center [391, 165] width 21 height 21
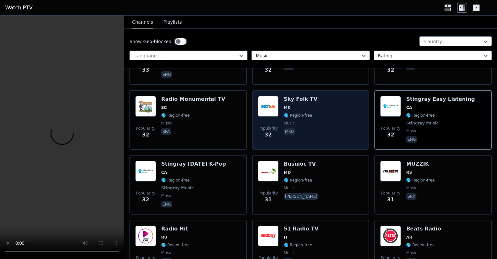
scroll to position [4731, 0]
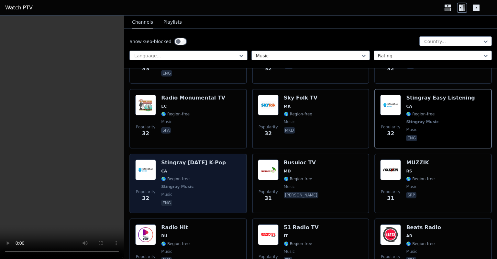
click at [211, 168] on span "CA" at bounding box center [193, 170] width 65 height 5
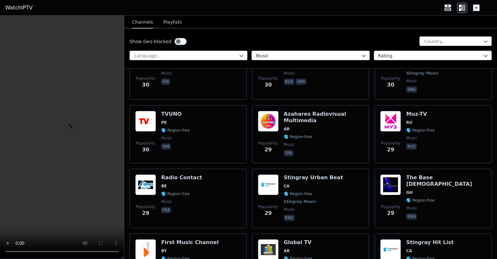
scroll to position [4972, 0]
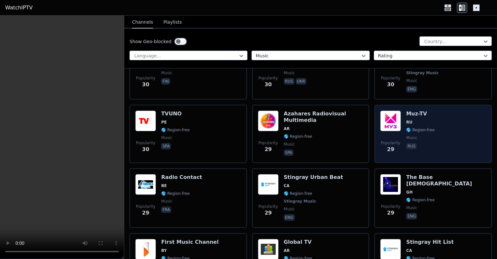
click at [394, 110] on img at bounding box center [391, 120] width 21 height 21
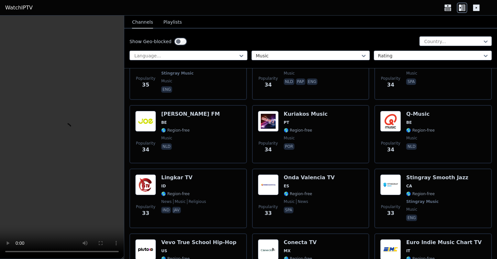
scroll to position [4513, 0]
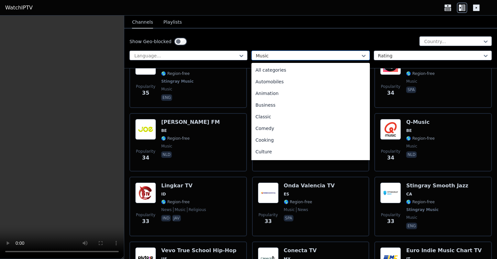
click at [323, 54] on div at bounding box center [308, 55] width 105 height 6
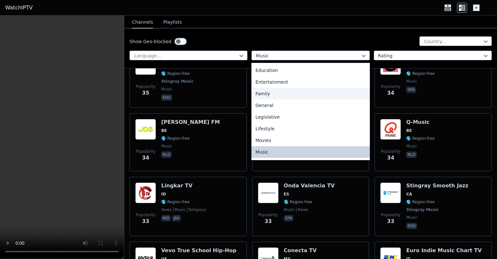
scroll to position [104, 0]
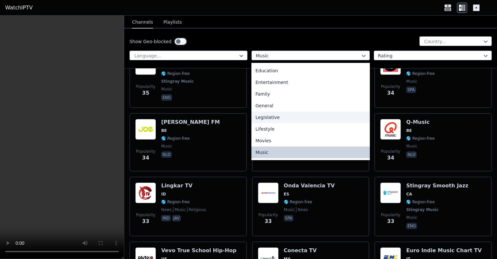
click at [273, 114] on div "Legislative" at bounding box center [311, 117] width 118 height 12
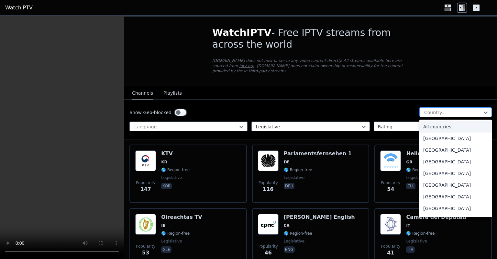
click at [424, 109] on div at bounding box center [453, 112] width 59 height 6
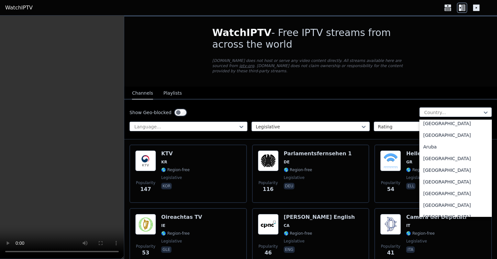
scroll to position [74, 0]
click at [431, 165] on div "[GEOGRAPHIC_DATA]" at bounding box center [456, 170] width 73 height 12
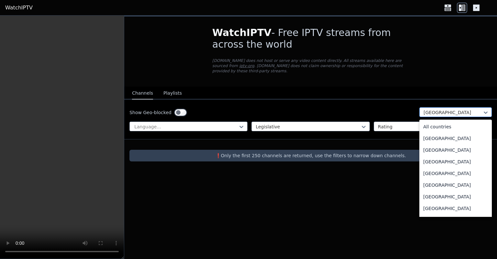
scroll to position [36, 0]
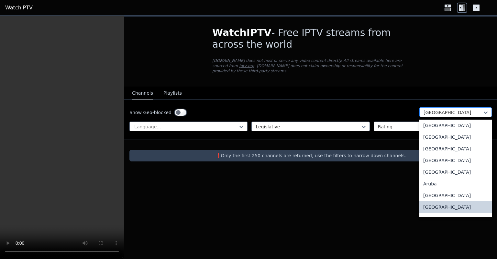
click at [447, 109] on div at bounding box center [453, 112] width 59 height 6
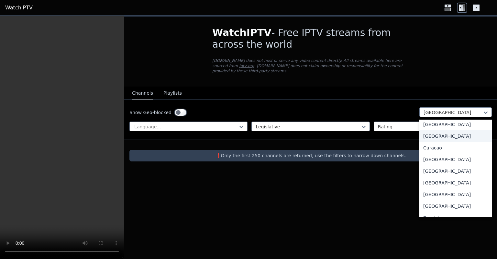
scroll to position [516, 0]
click at [446, 165] on div "[GEOGRAPHIC_DATA]" at bounding box center [456, 171] width 73 height 12
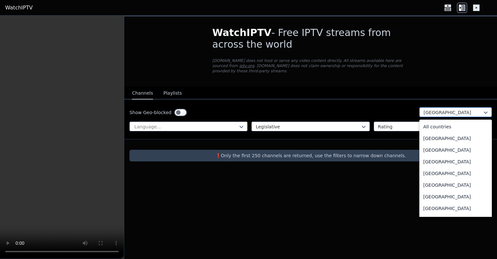
scroll to position [479, 0]
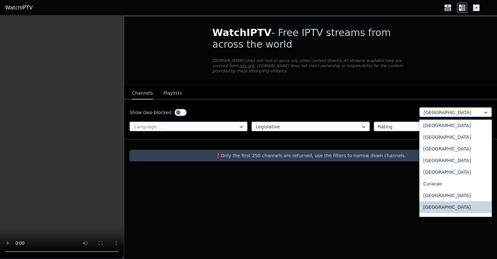
click at [448, 109] on div at bounding box center [453, 112] width 59 height 6
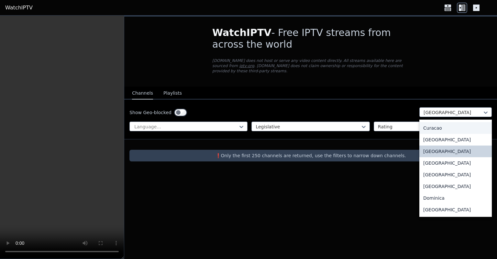
scroll to position [538, 0]
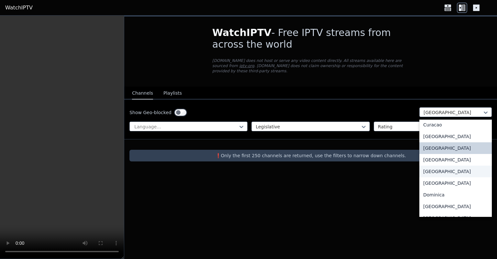
click at [433, 171] on div "[GEOGRAPHIC_DATA]" at bounding box center [456, 171] width 73 height 12
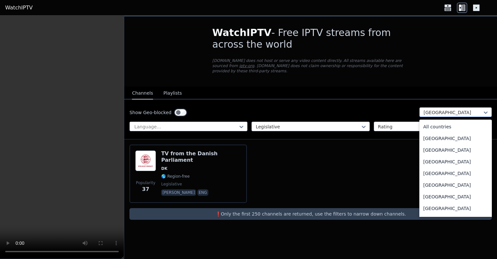
click at [436, 109] on div at bounding box center [453, 112] width 59 height 6
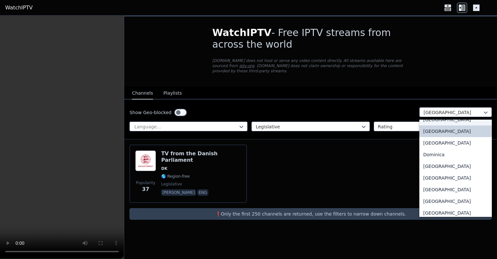
scroll to position [579, 0]
click at [448, 202] on div "[GEOGRAPHIC_DATA]" at bounding box center [456, 201] width 73 height 12
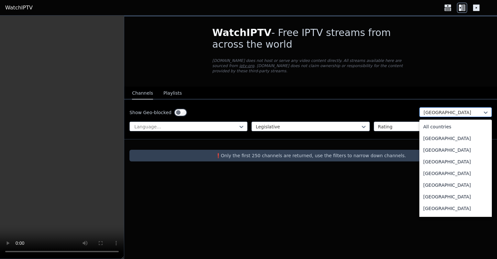
click at [439, 109] on div at bounding box center [453, 112] width 59 height 6
click at [434, 121] on div "All countries" at bounding box center [456, 127] width 73 height 12
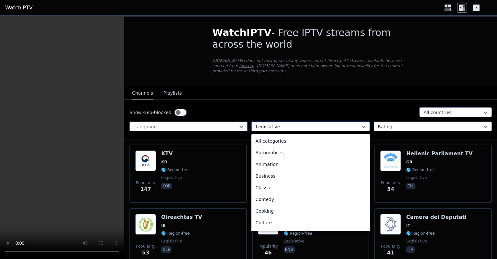
scroll to position [71, 0]
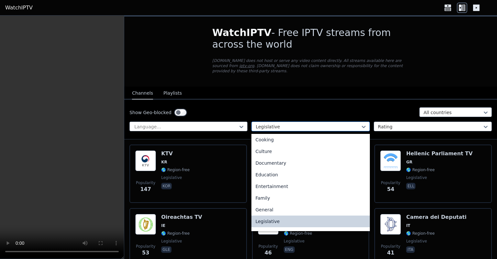
click at [336, 123] on div at bounding box center [308, 126] width 105 height 6
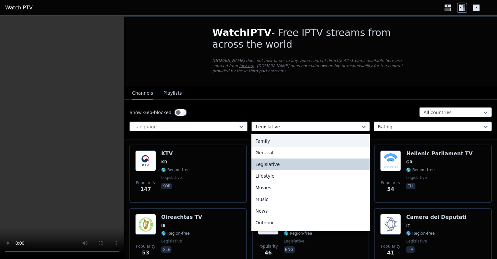
scroll to position [129, 0]
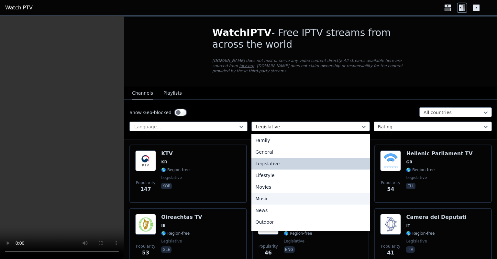
click at [270, 194] on div "Music" at bounding box center [311, 199] width 118 height 12
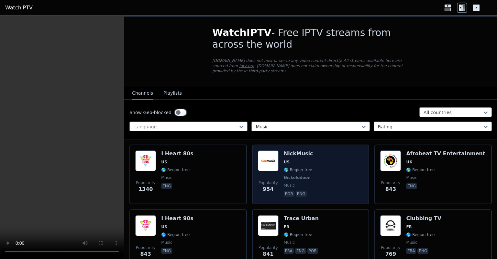
click at [270, 163] on img at bounding box center [268, 160] width 21 height 21
